Goal: Transaction & Acquisition: Obtain resource

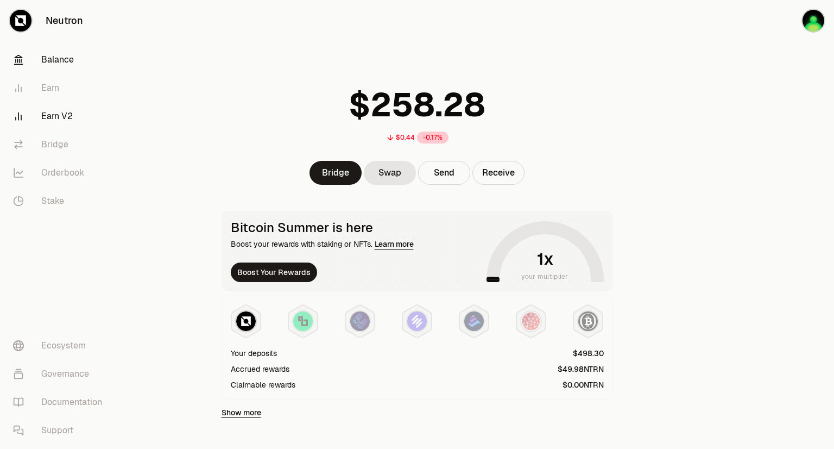
click at [65, 123] on link "Earn V2" at bounding box center [60, 116] width 113 height 28
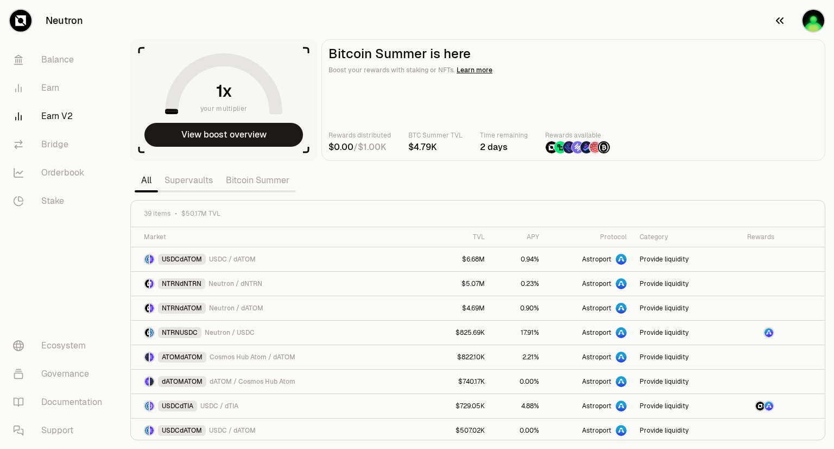
click at [808, 26] on img "button" at bounding box center [814, 21] width 22 height 22
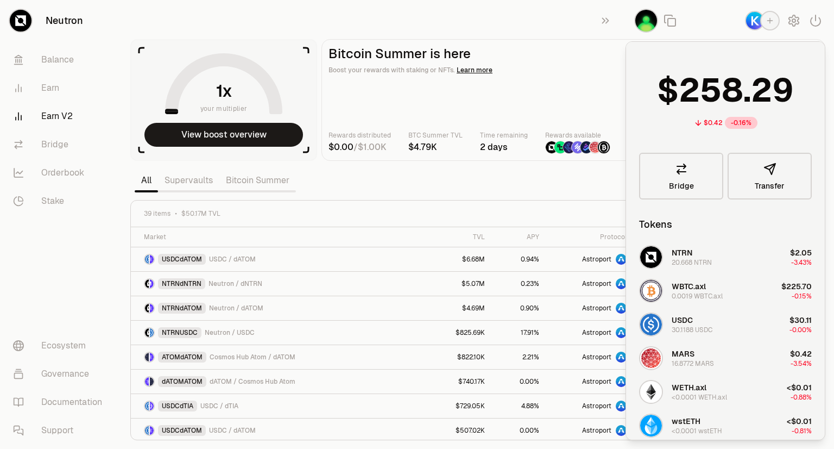
click at [765, 22] on div "button" at bounding box center [771, 21] width 20 height 20
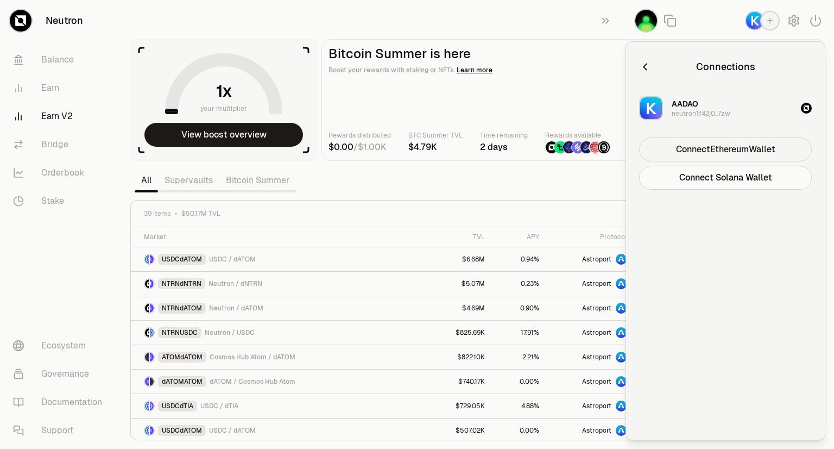
click at [693, 146] on button "Connect Ethereum Wallet" at bounding box center [725, 149] width 173 height 24
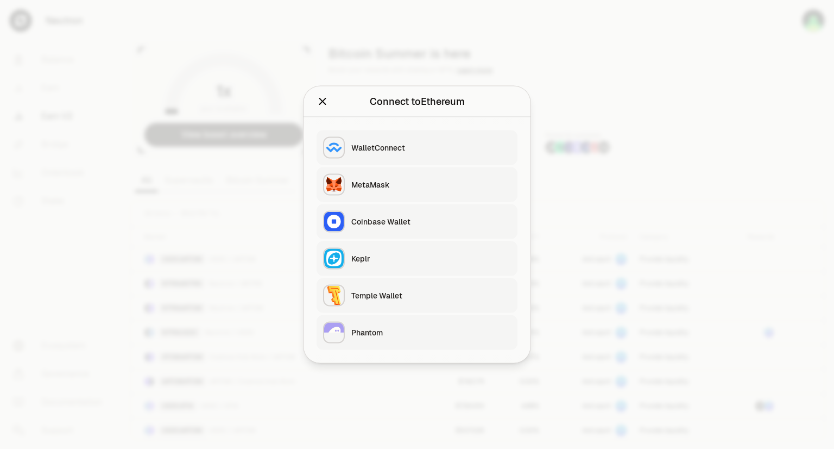
click at [483, 175] on button "MetaMask" at bounding box center [417, 184] width 201 height 35
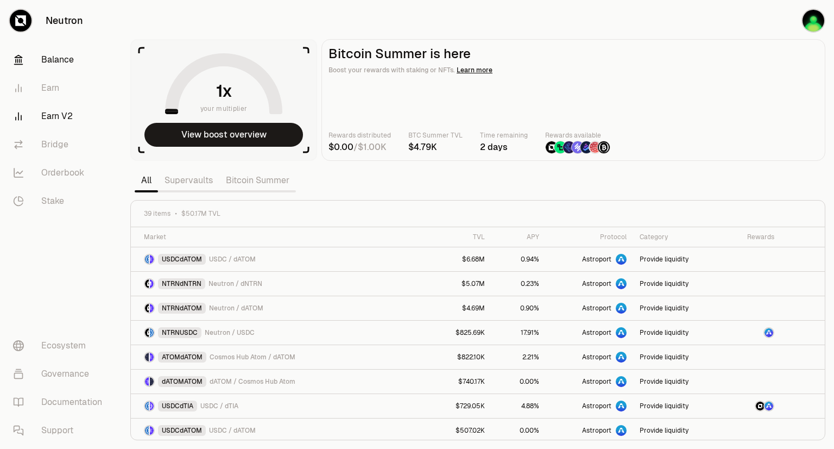
click at [76, 61] on link "Balance" at bounding box center [60, 60] width 113 height 28
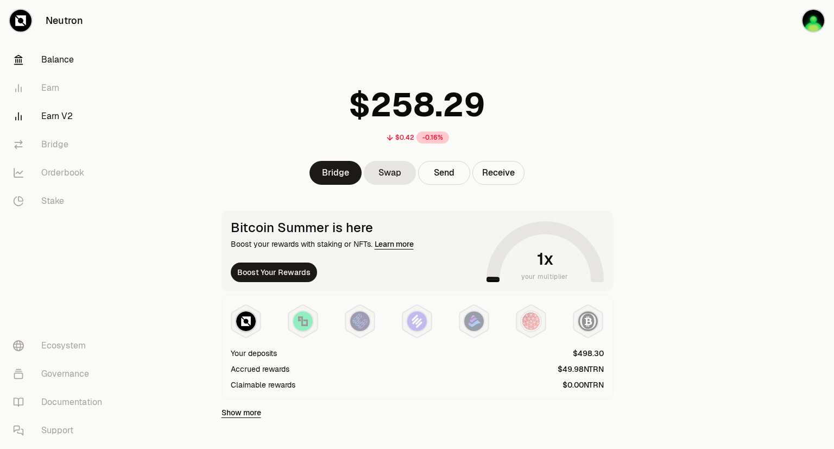
click at [60, 123] on link "Earn V2" at bounding box center [60, 116] width 113 height 28
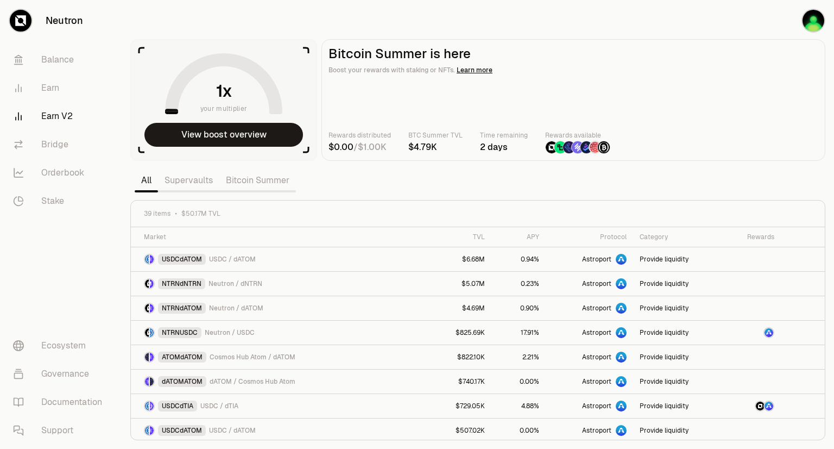
click at [227, 181] on link "Bitcoin Summer" at bounding box center [257, 180] width 77 height 22
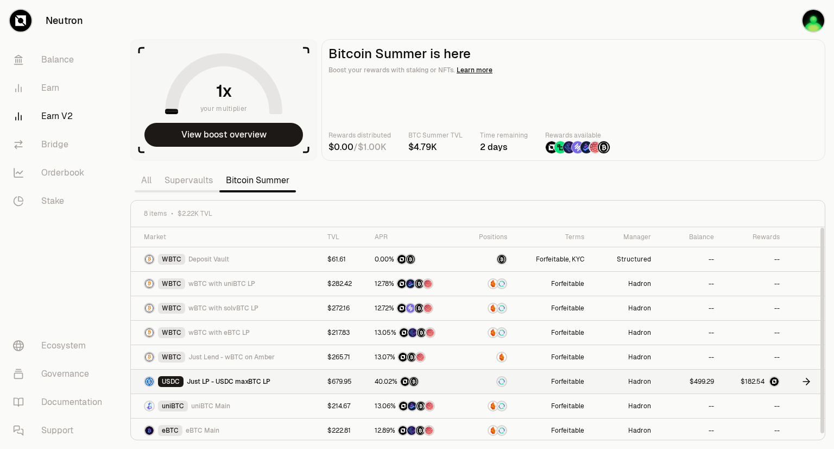
click at [739, 383] on div at bounding box center [753, 381] width 53 height 11
click at [164, 180] on link "Supervaults" at bounding box center [188, 180] width 61 height 22
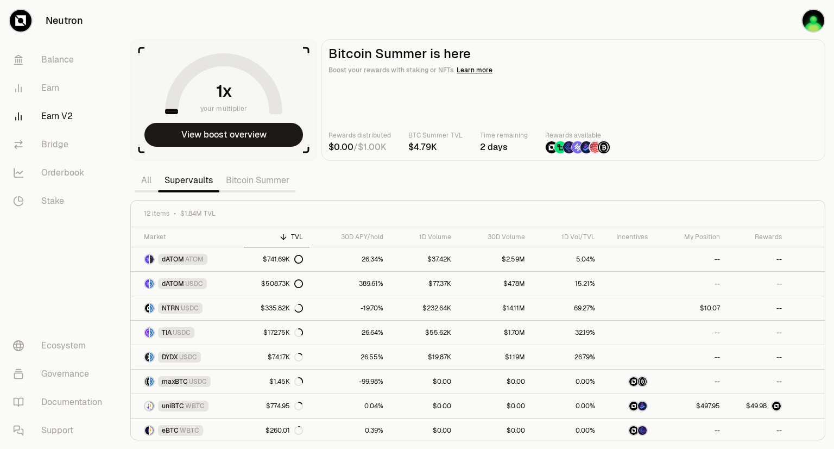
click at [267, 181] on link "Bitcoin Summer" at bounding box center [257, 180] width 77 height 22
